Goal: Obtain resource: Obtain resource

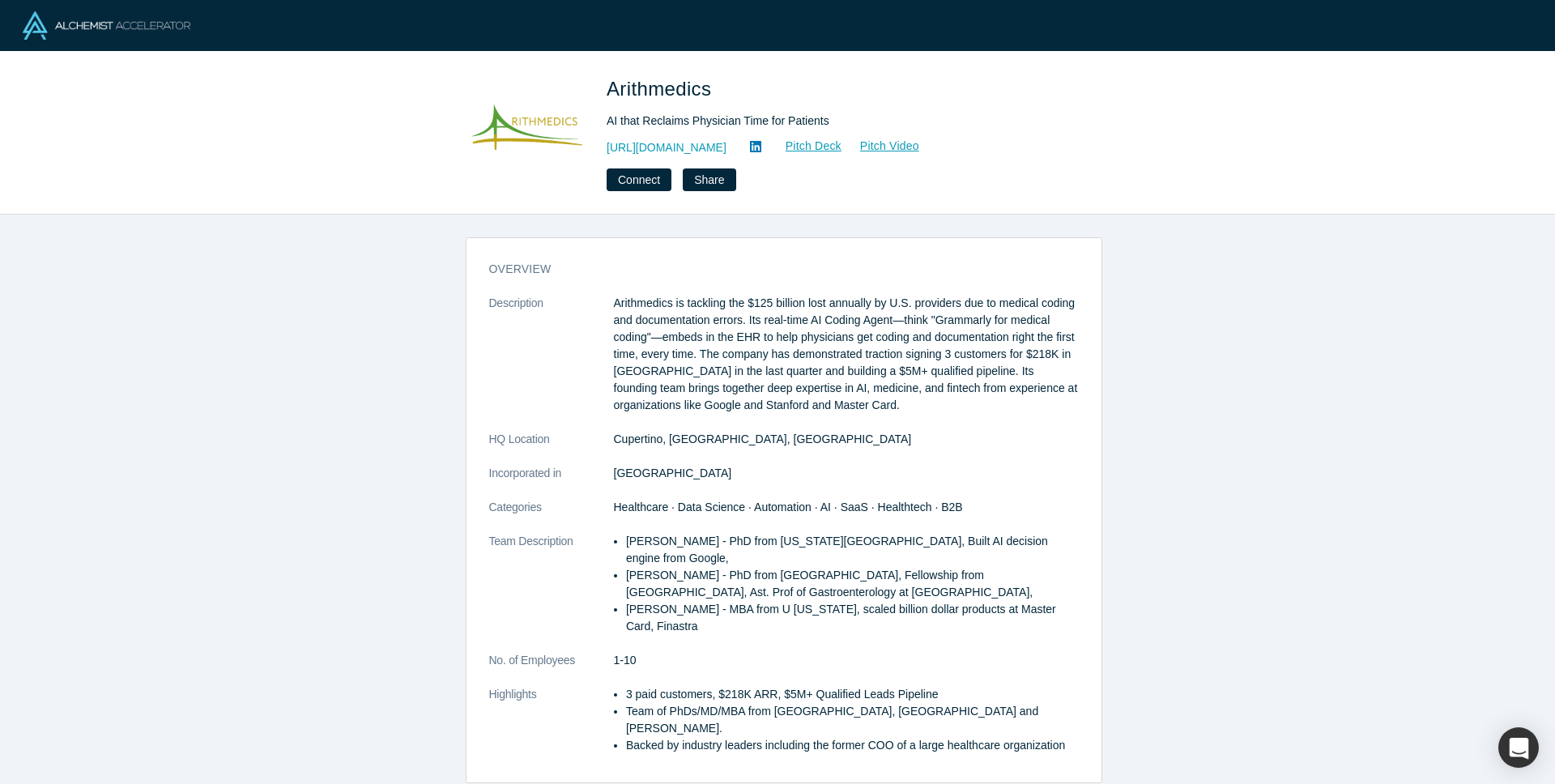
click at [861, 198] on div "Arithmedics AI that Reclaims Physician Time for Patients [URL][DOMAIN_NAME] Pit…" at bounding box center [777, 133] width 1555 height 163
click at [811, 149] on link "Pitch Deck" at bounding box center [805, 146] width 75 height 19
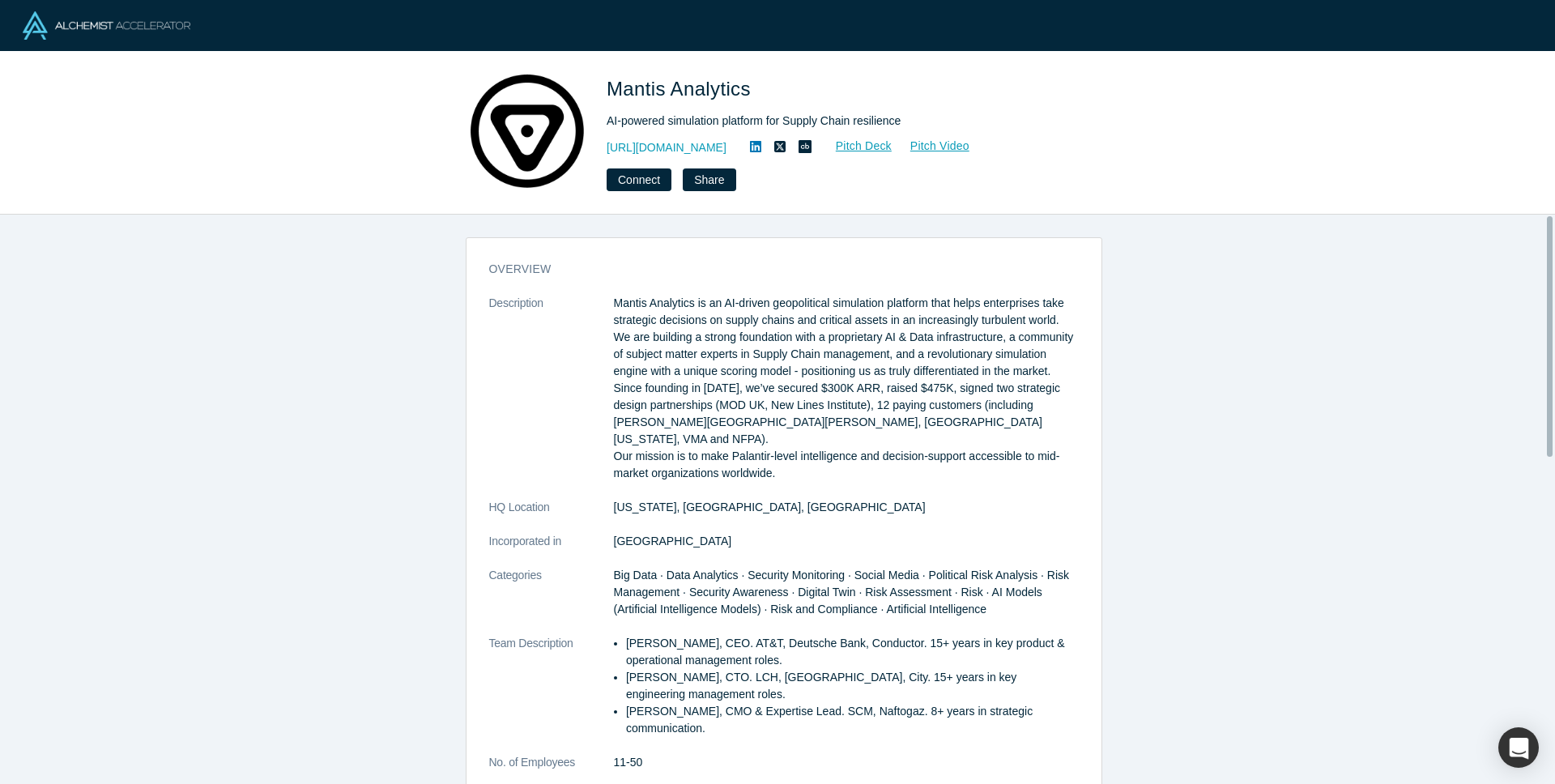
scroll to position [4, 0]
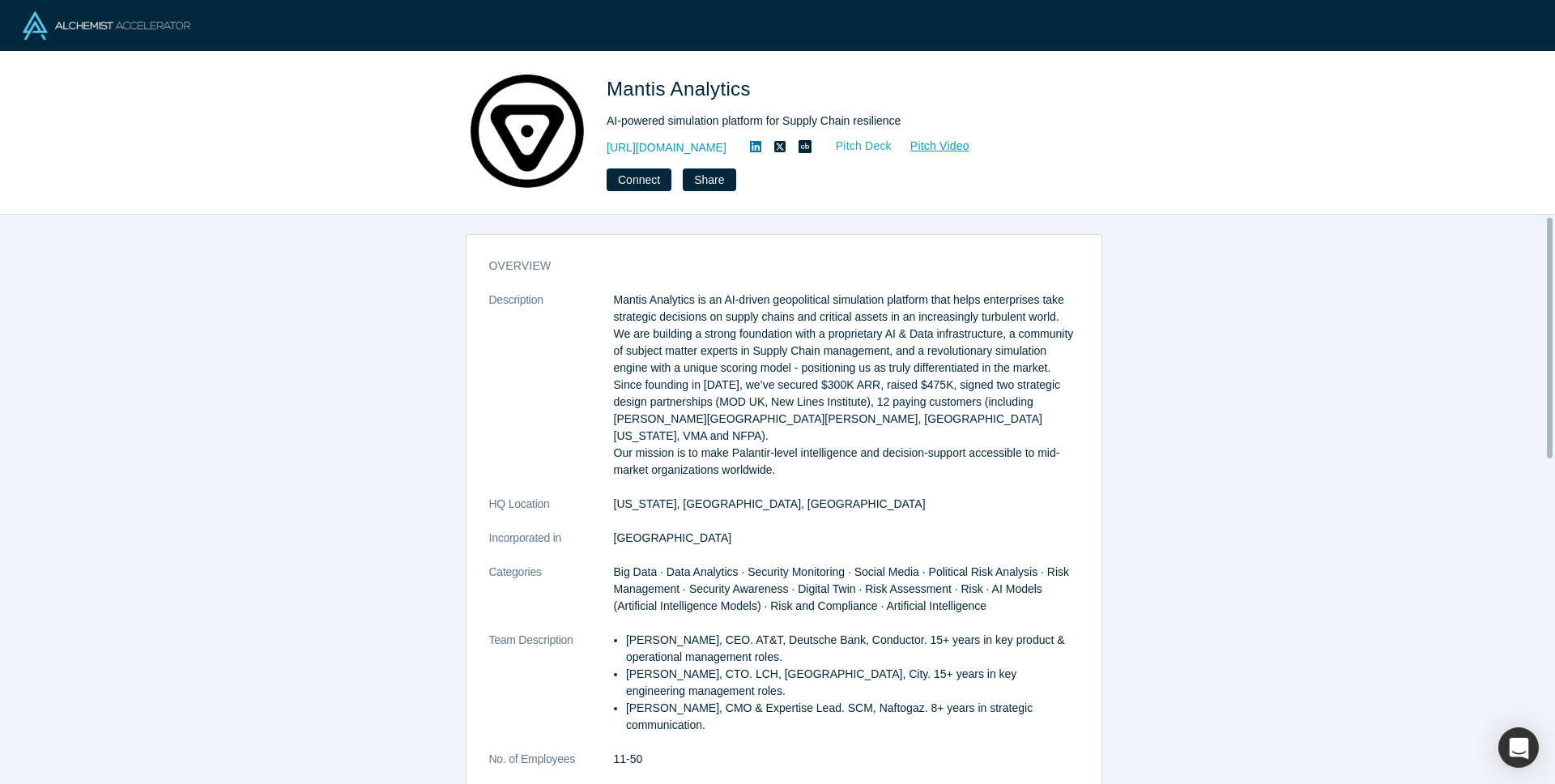
click at [892, 140] on link "Pitch Deck" at bounding box center [854, 146] width 75 height 19
click at [657, 347] on p "Mantis Analytics is an AI-driven geopolitical simulation platform that helps en…" at bounding box center [846, 385] width 465 height 187
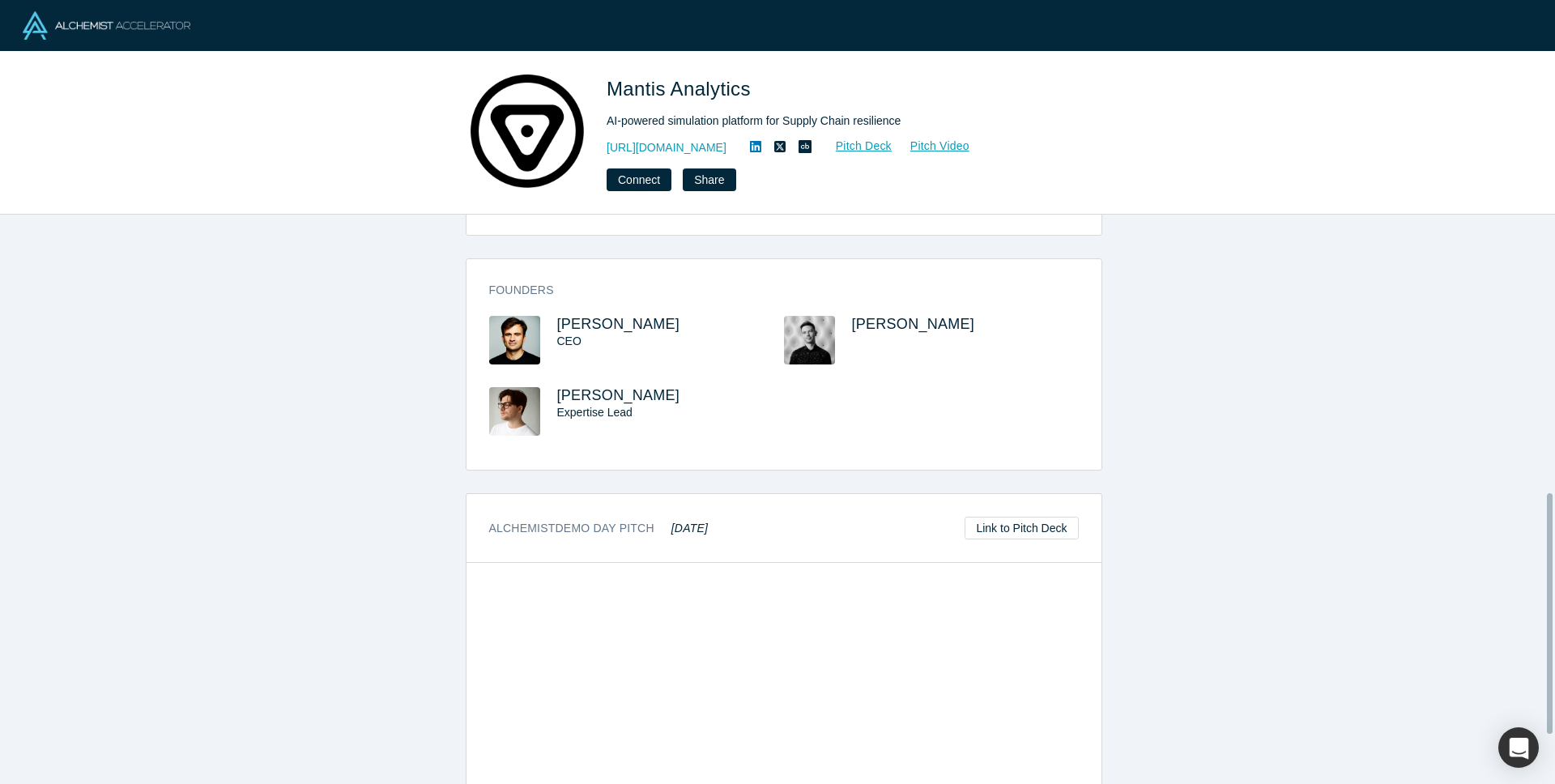
scroll to position [631, 0]
click at [564, 318] on span "Maksym Tereshchenko" at bounding box center [619, 326] width 123 height 16
click at [885, 146] on link "Pitch Deck" at bounding box center [854, 146] width 75 height 19
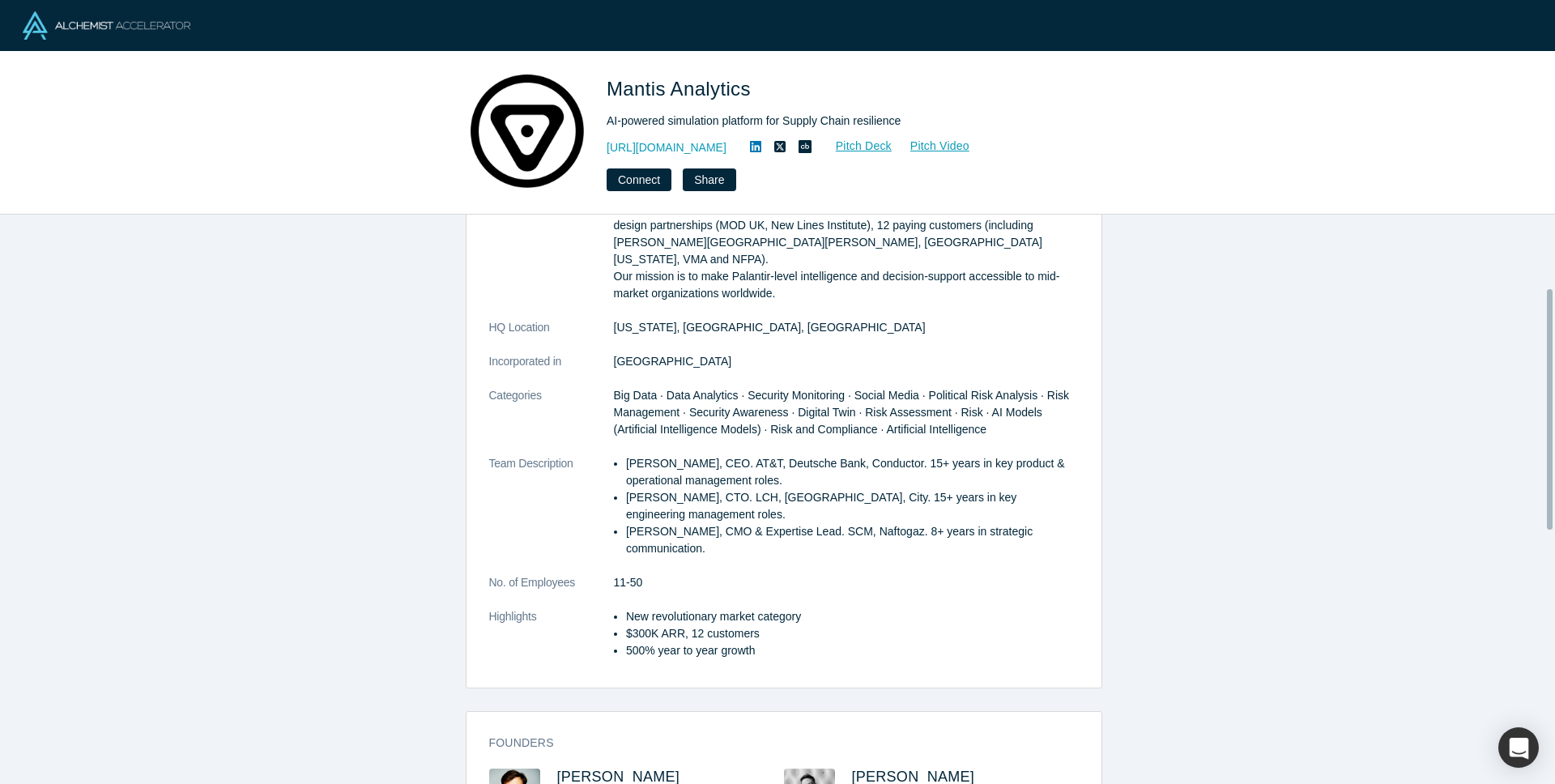
scroll to position [154, 0]
